Goal: Find specific page/section: Find specific page/section

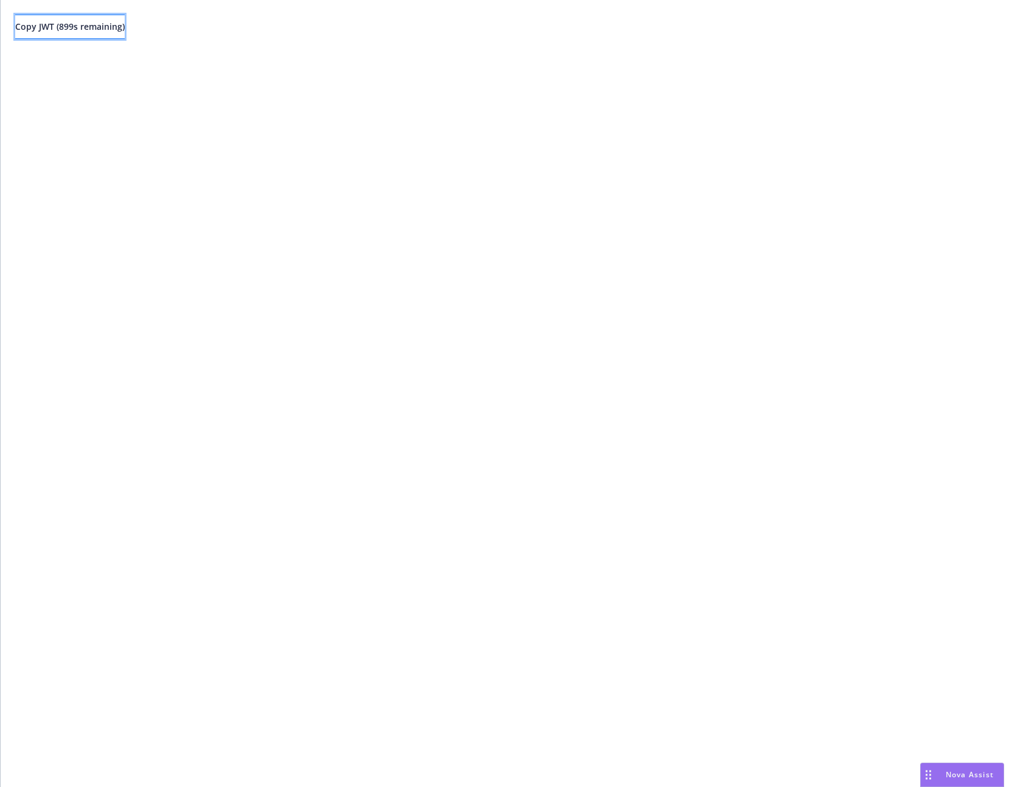
click at [103, 29] on span "Copy JWT ( 899 s remaining)" at bounding box center [69, 27] width 109 height 12
click at [435, 140] on div "Copy JWT ( 898 s remaining)" at bounding box center [513, 393] width 1025 height 787
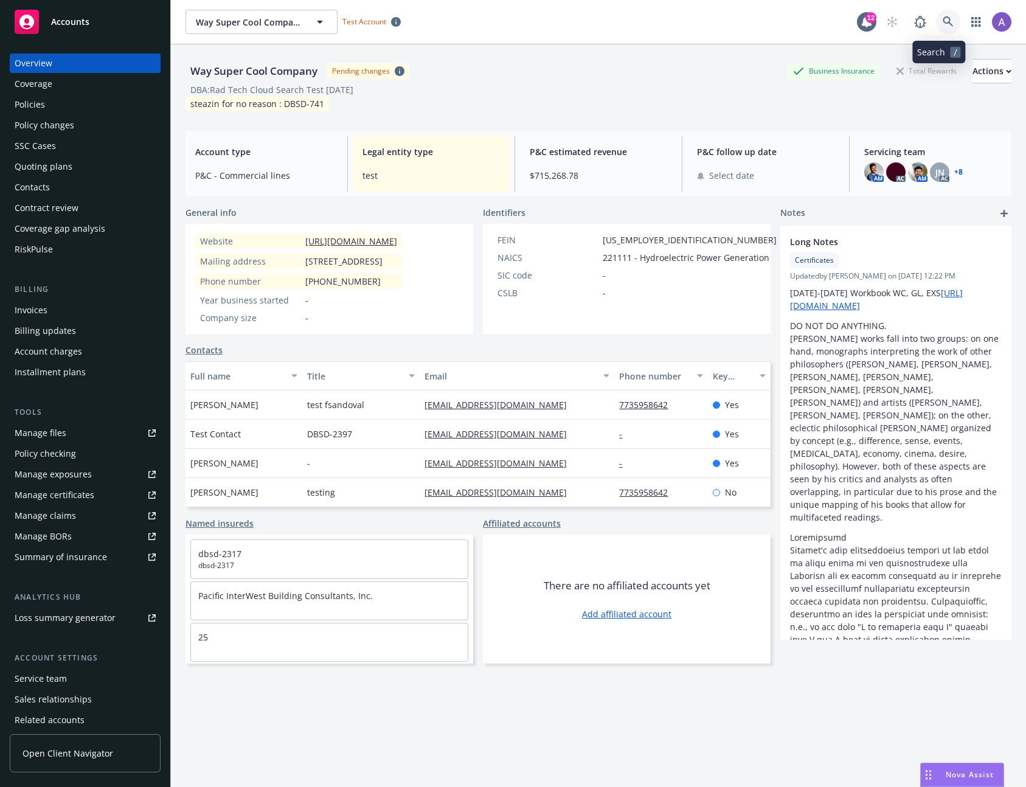
click at [945, 20] on link at bounding box center [948, 22] width 24 height 24
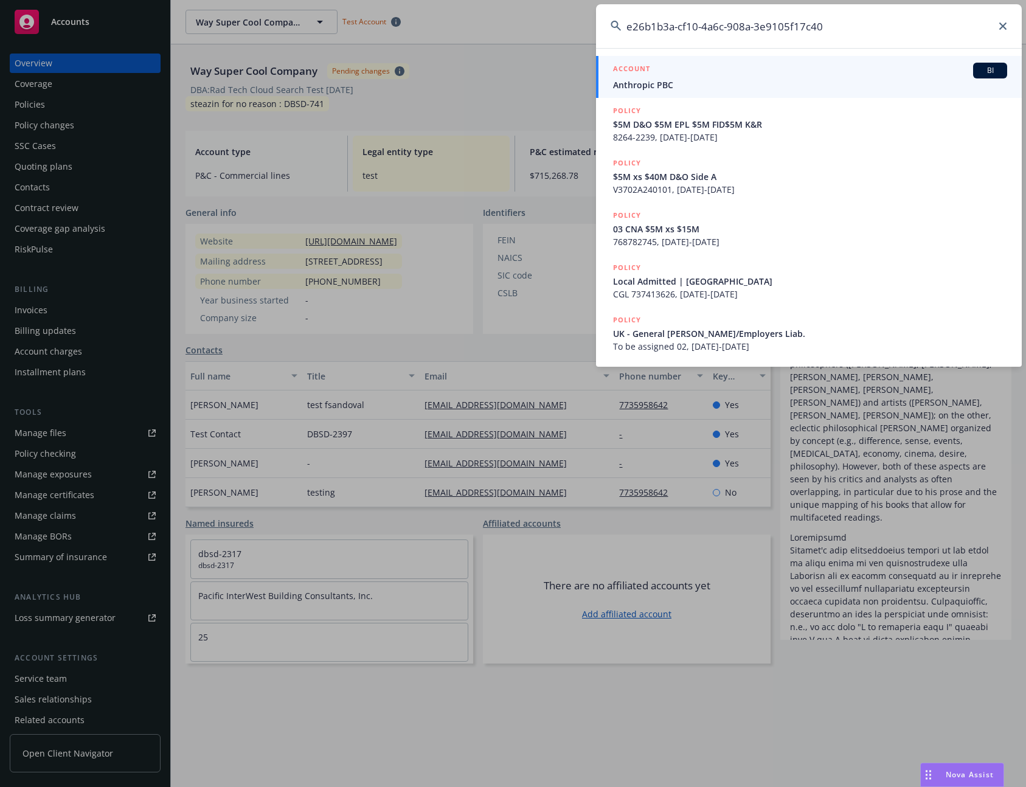
type input "e26b1b3a-cf10-4a6c-908a-3e9105f17c40"
click at [705, 85] on span "Anthropic PBC" at bounding box center [810, 84] width 394 height 13
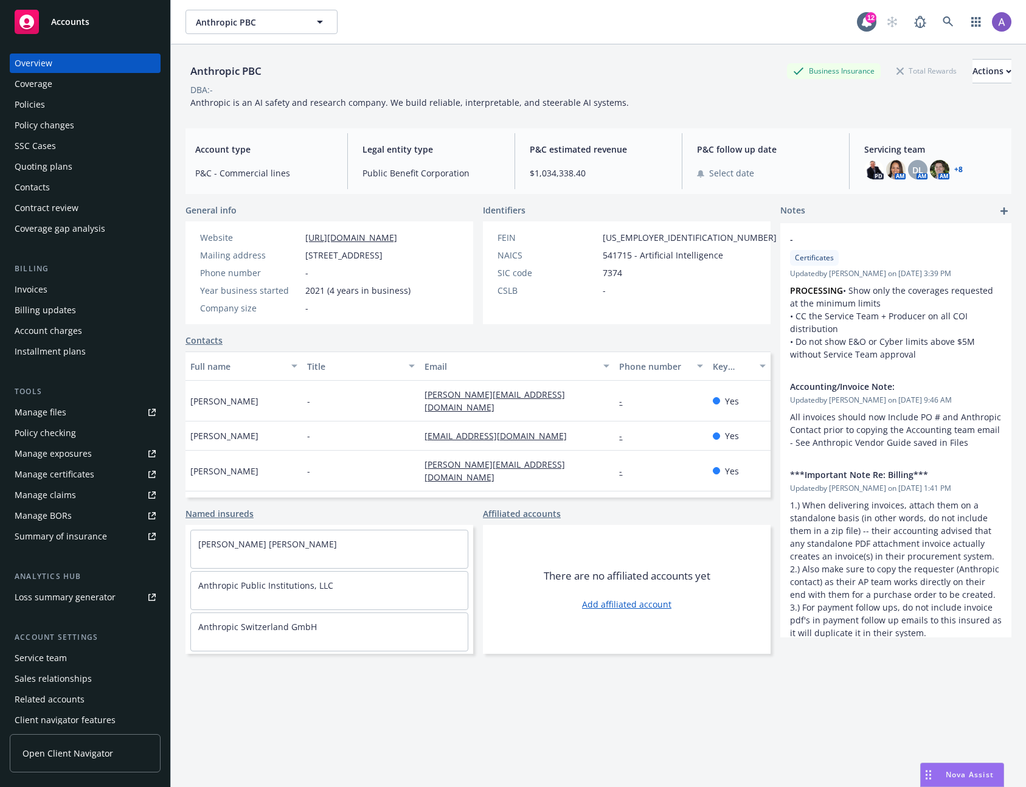
click at [66, 286] on div "Invoices" at bounding box center [85, 289] width 141 height 19
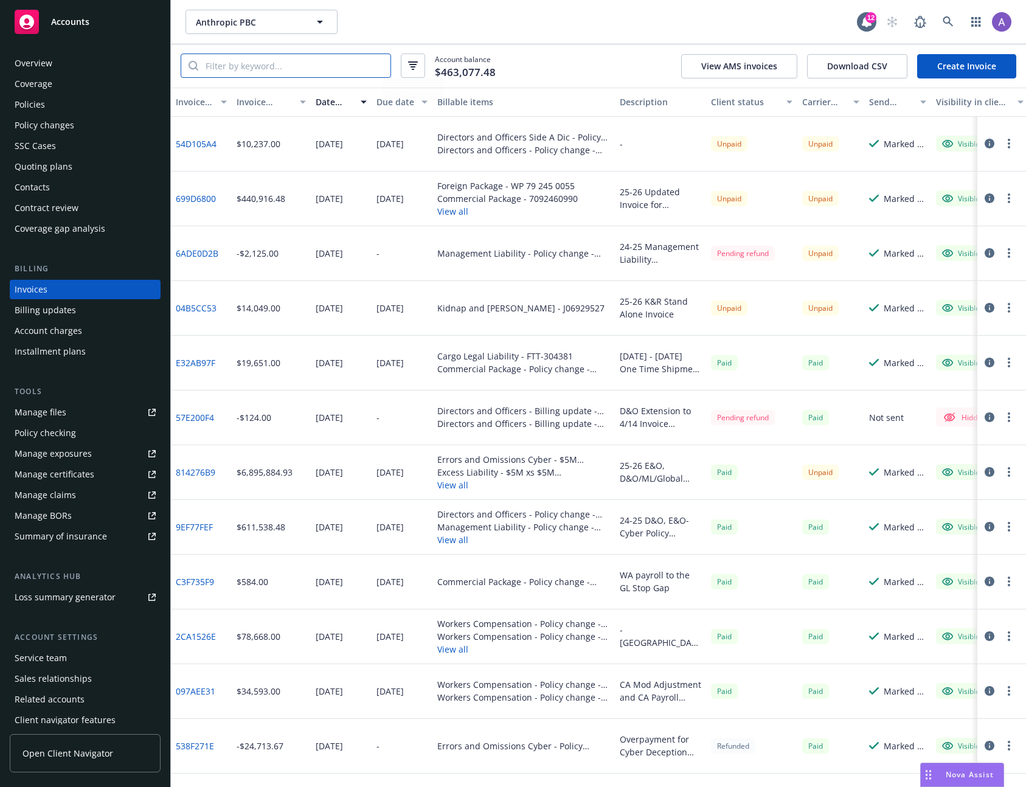
click at [310, 69] on input "search" at bounding box center [294, 65] width 192 height 23
paste input "814276B9"
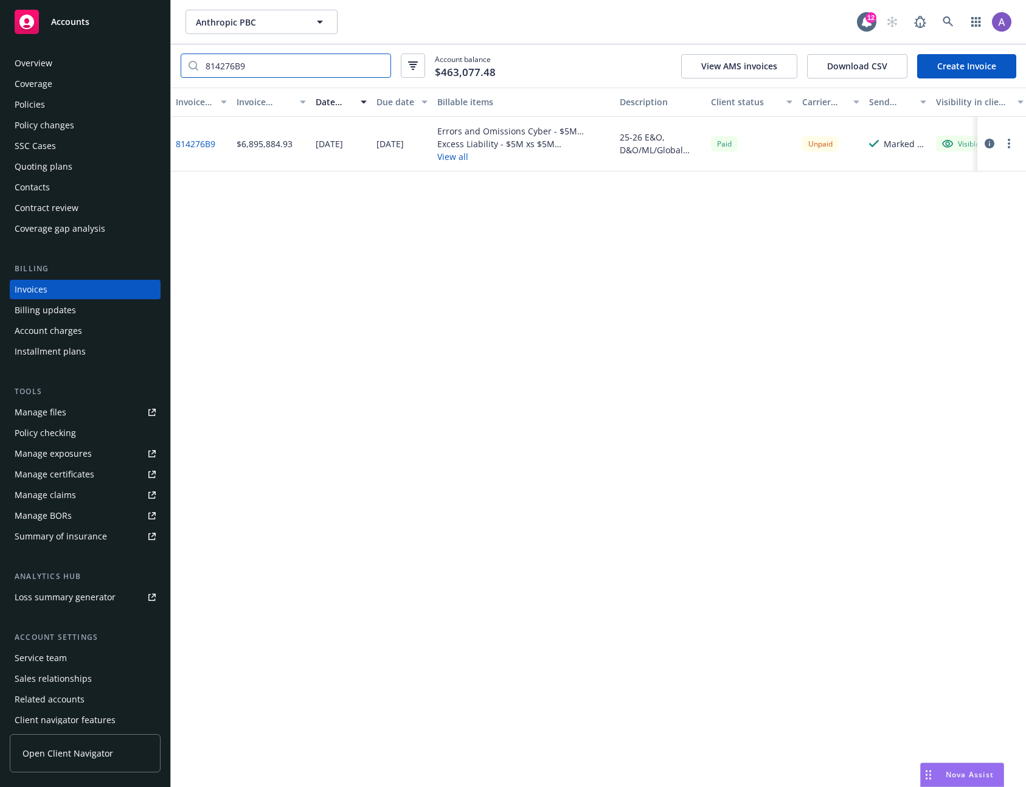
type input "814276B9"
click at [986, 143] on icon "button" at bounding box center [989, 144] width 10 height 10
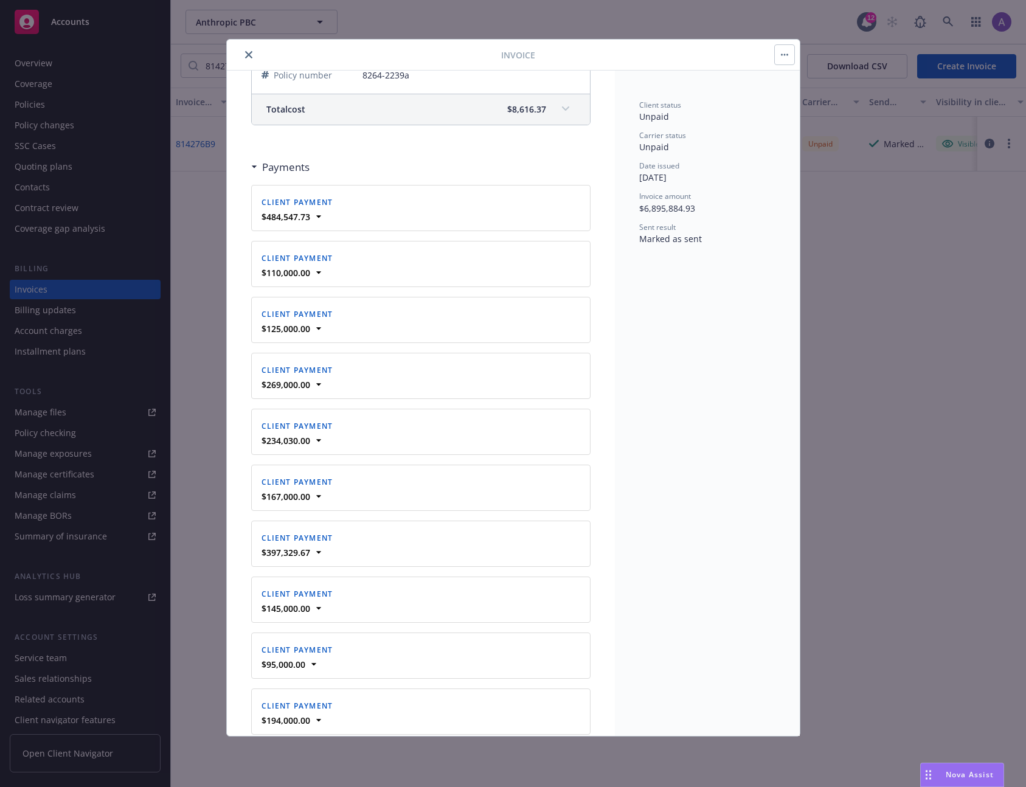
scroll to position [4768, 0]
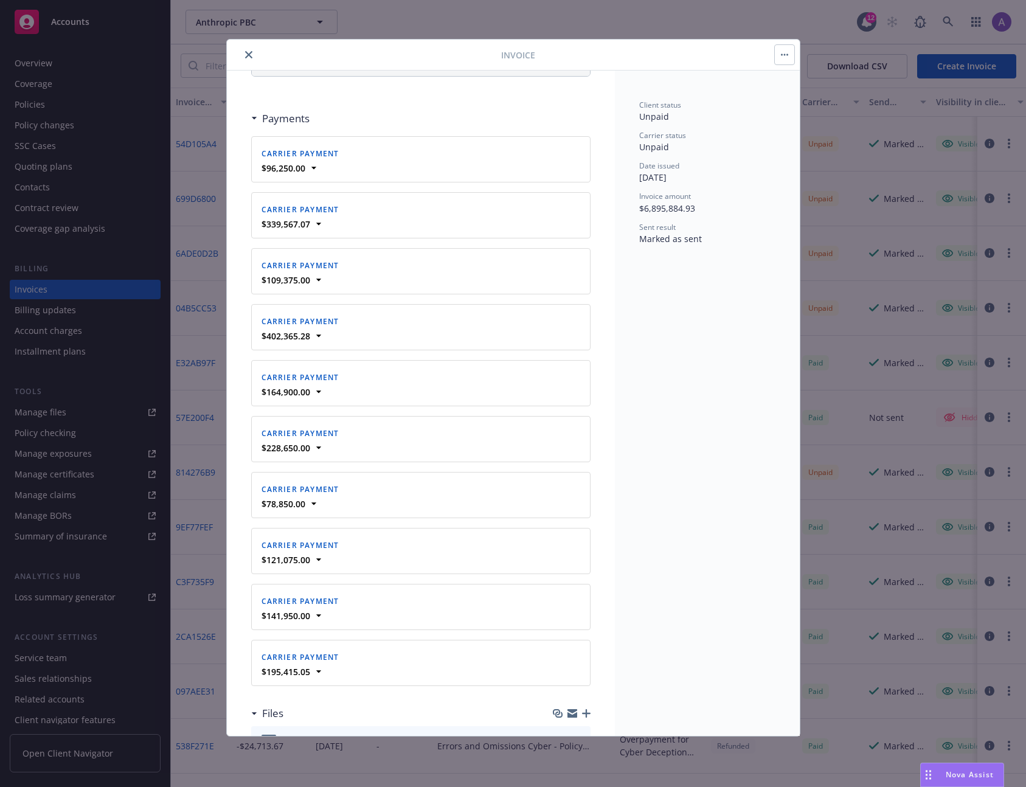
scroll to position [4771, 0]
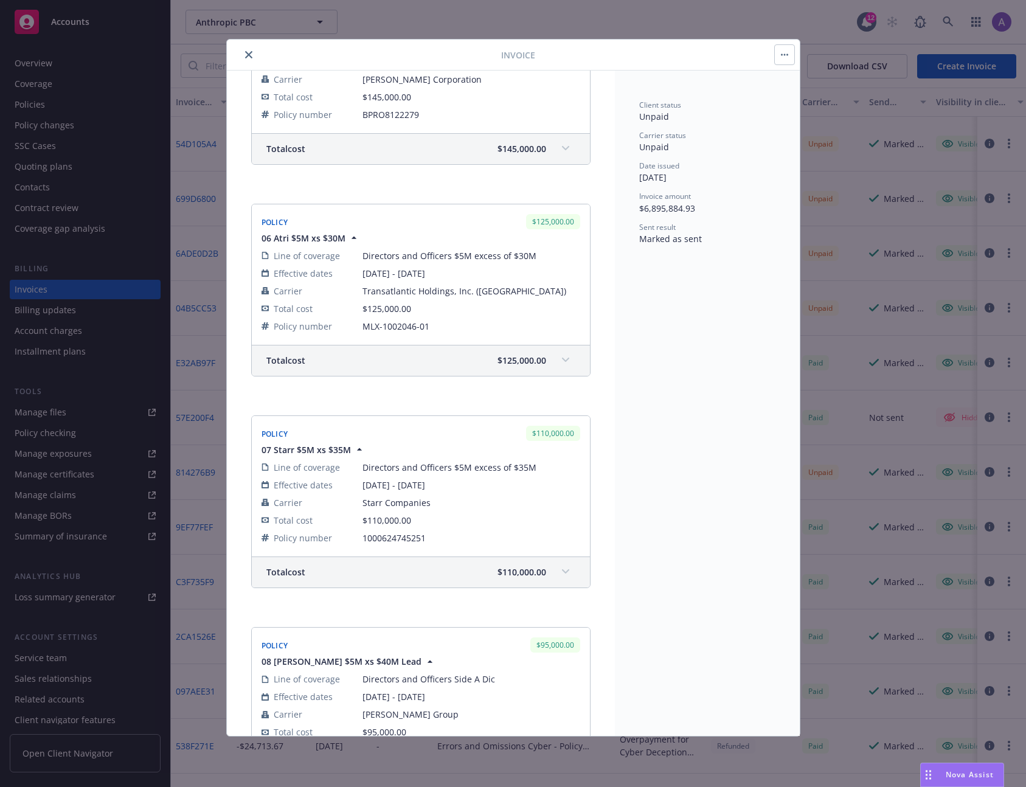
scroll to position [4272, 0]
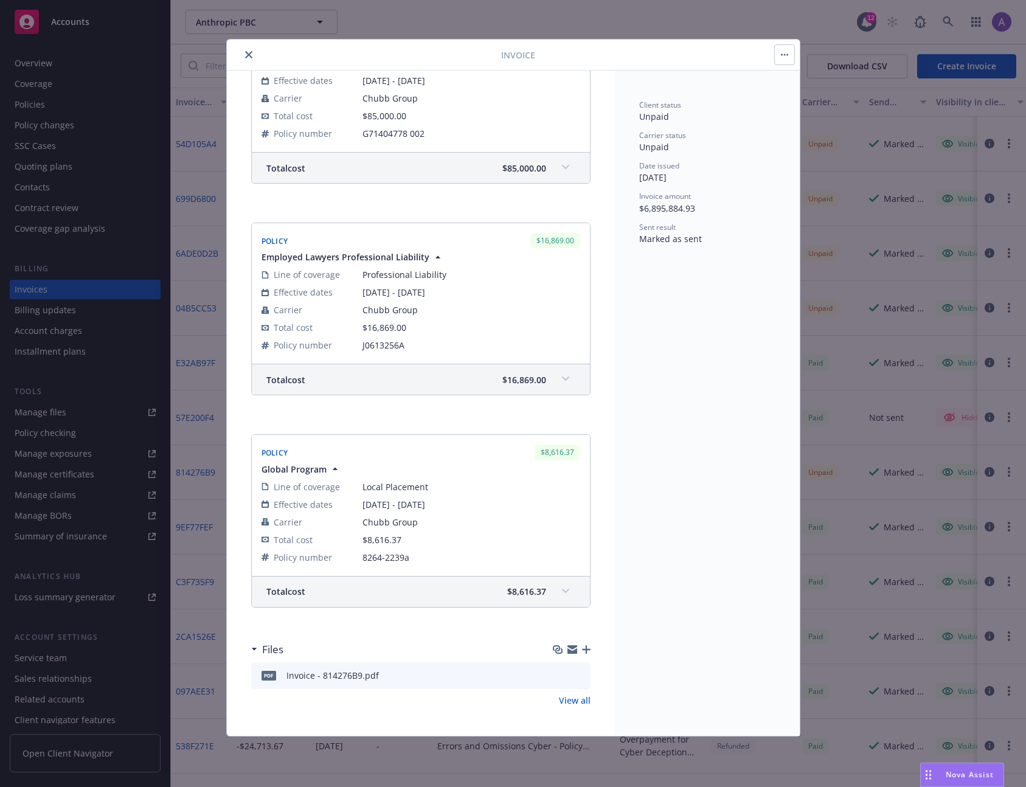
click at [793, 57] on button "button" at bounding box center [784, 54] width 19 height 19
click at [687, 355] on div "Client status Unpaid Carrier status Unpaid Date issued 04/30/2025 Invoice amoun…" at bounding box center [707, 403] width 185 height 665
click at [736, 418] on div "Client status Unpaid Carrier status Unpaid Date issued 04/30/2025 Invoice amoun…" at bounding box center [707, 403] width 185 height 665
